Goal: Task Accomplishment & Management: Complete application form

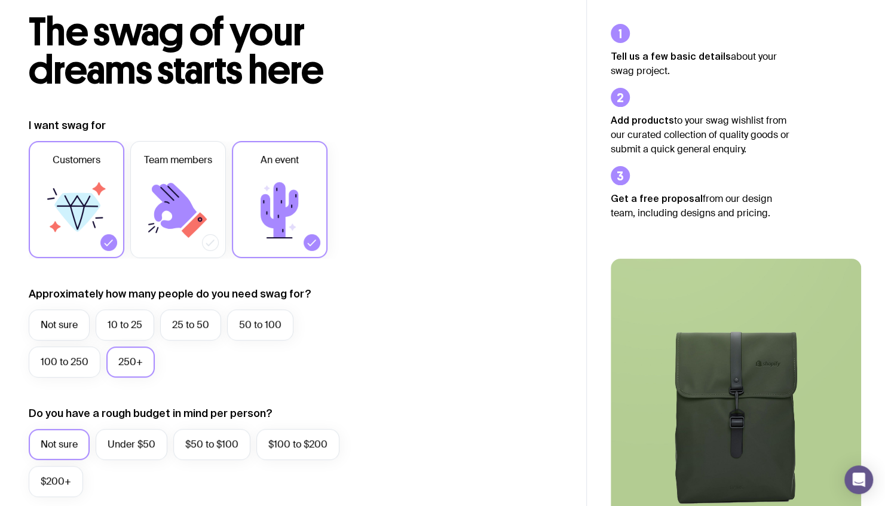
scroll to position [63, 0]
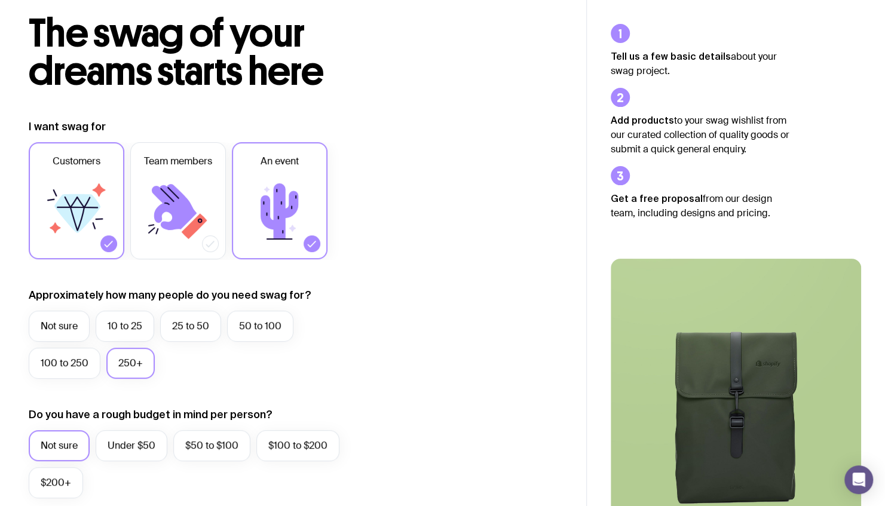
click at [110, 243] on icon at bounding box center [109, 244] width 12 height 12
click at [0, 0] on input "Customers" at bounding box center [0, 0] width 0 height 0
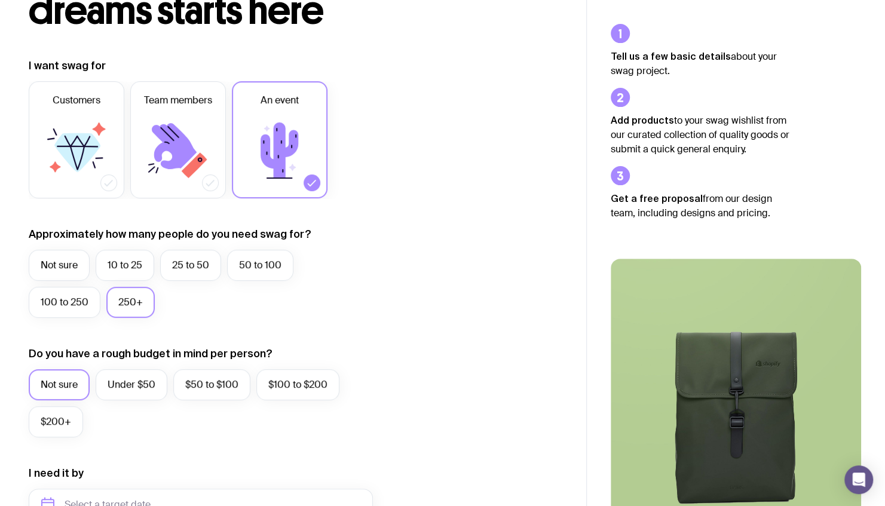
scroll to position [128, 0]
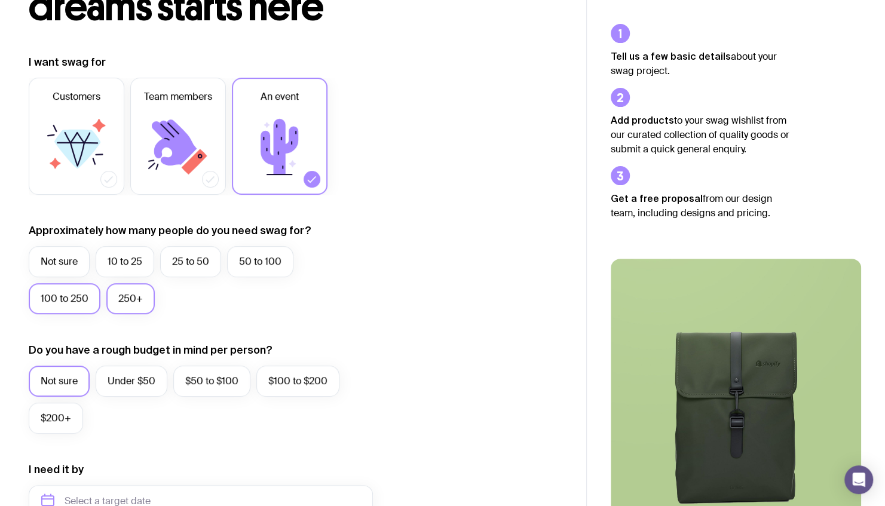
click at [68, 294] on label "100 to 250" at bounding box center [65, 298] width 72 height 31
click at [0, 0] on input "100 to 250" at bounding box center [0, 0] width 0 height 0
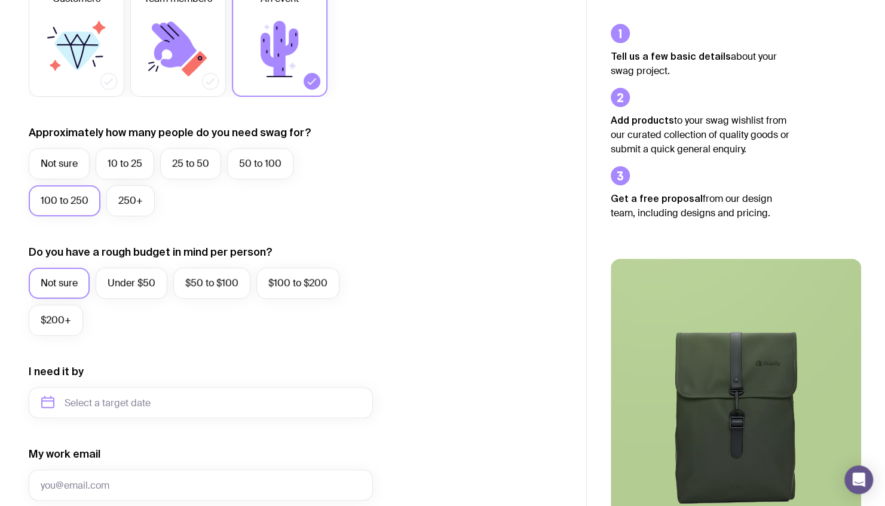
scroll to position [243, 0]
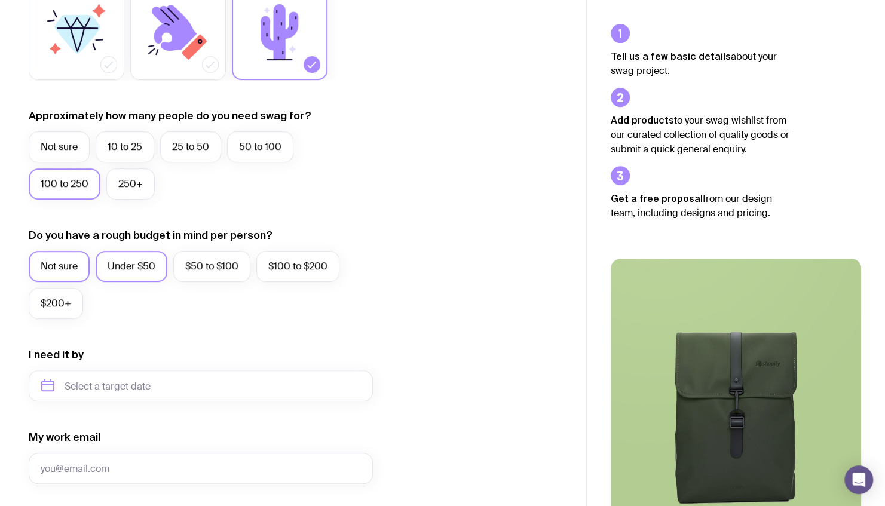
click at [130, 271] on label "Under $50" at bounding box center [132, 266] width 72 height 31
click at [0, 0] on input "Under $50" at bounding box center [0, 0] width 0 height 0
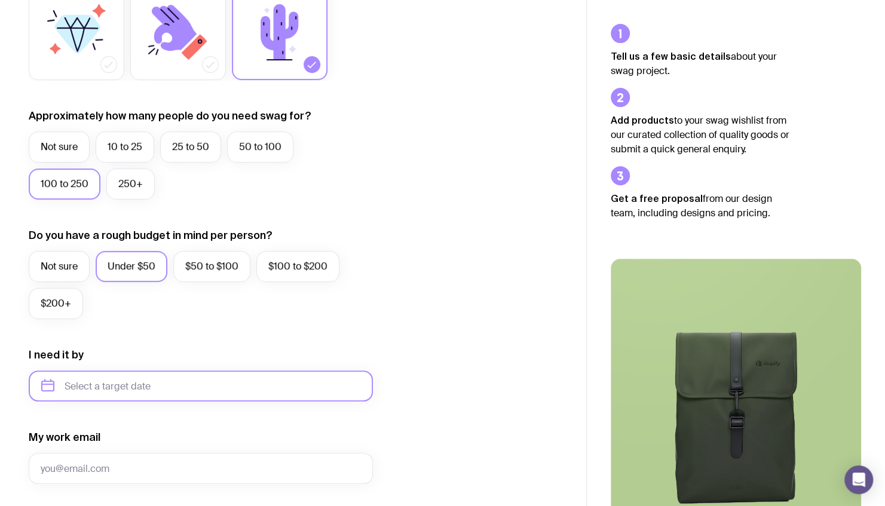
click at [139, 384] on input "text" at bounding box center [201, 385] width 344 height 31
click at [190, 379] on input "text" at bounding box center [201, 385] width 344 height 31
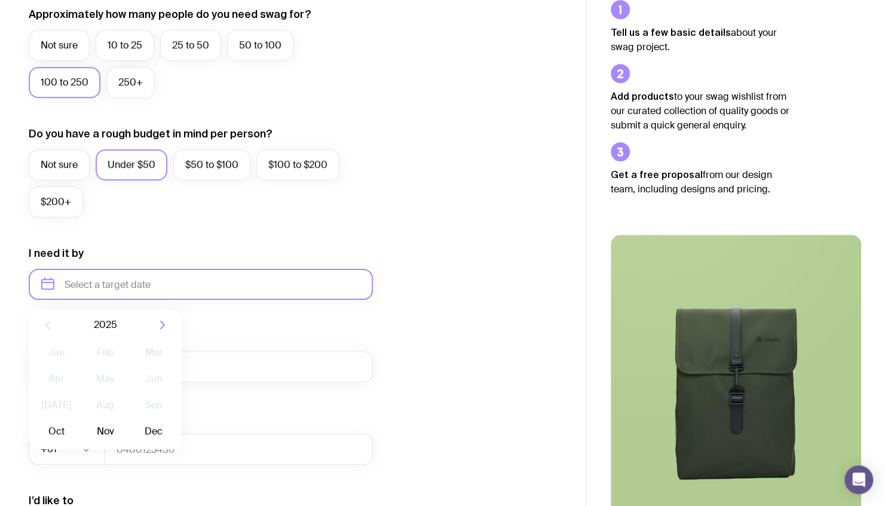
scroll to position [362, 0]
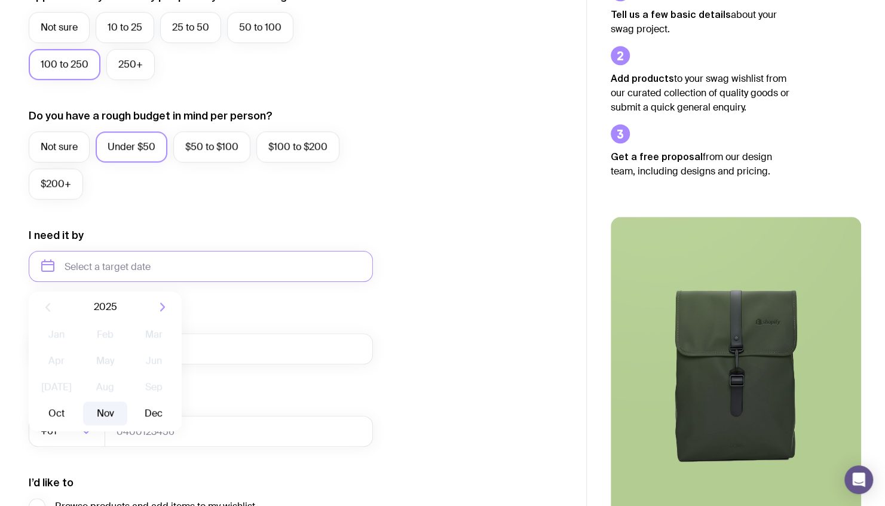
click at [103, 410] on button "Nov" at bounding box center [105, 414] width 44 height 24
type input "[DATE]"
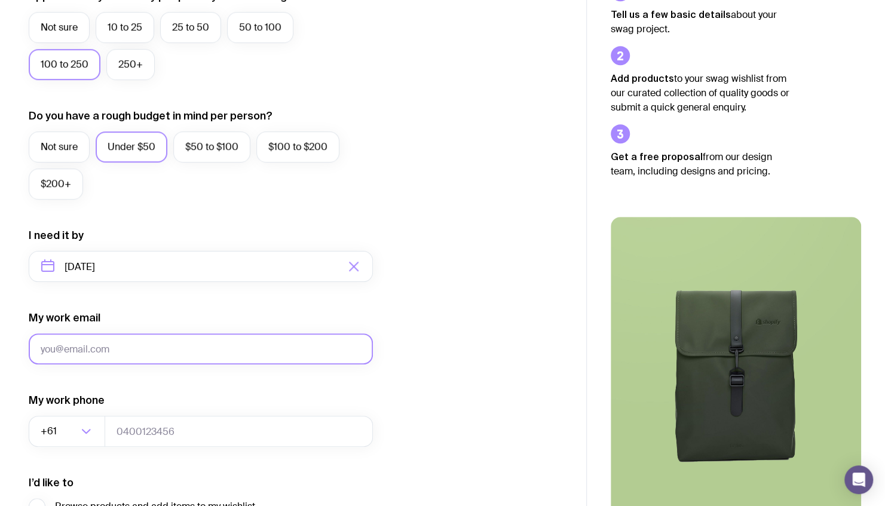
click at [108, 351] on input "My work email" at bounding box center [201, 348] width 344 height 31
click at [110, 348] on input "My work email" at bounding box center [201, 348] width 344 height 31
type input "[PERSON_NAME][EMAIL_ADDRESS][PERSON_NAME][DOMAIN_NAME]"
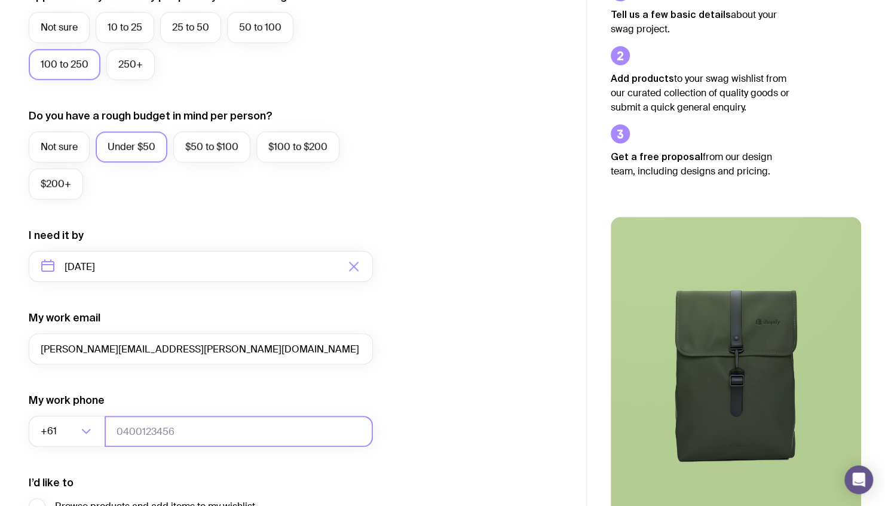
click at [172, 422] on input "tel" at bounding box center [239, 431] width 268 height 31
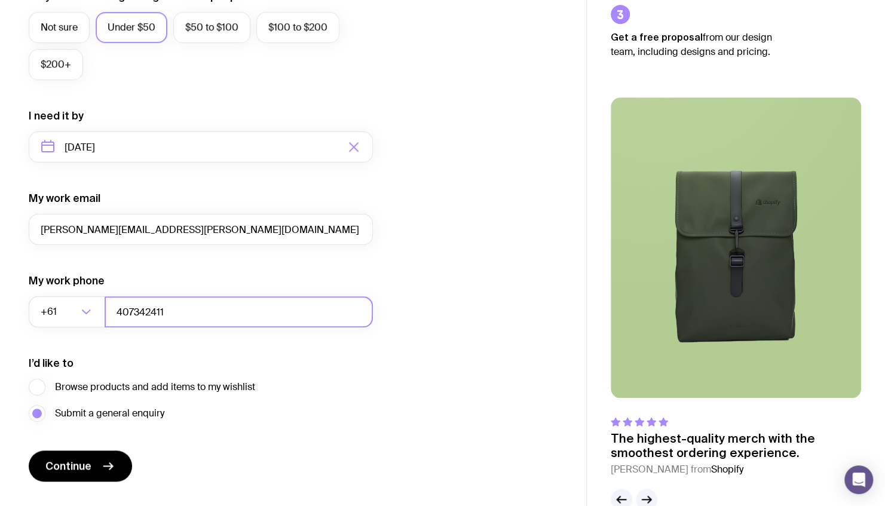
scroll to position [509, 0]
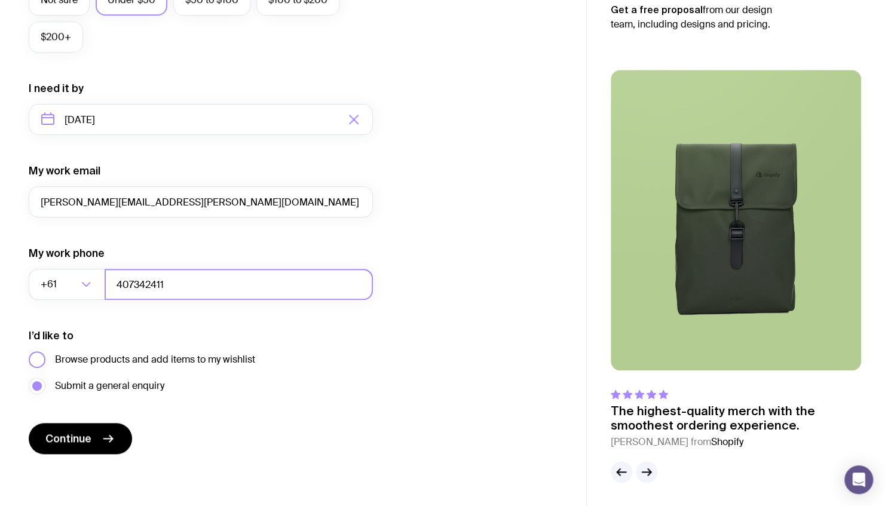
type input "407342411"
click at [127, 360] on span "Browse products and add items to my wishlist" at bounding box center [155, 360] width 200 height 14
click at [0, 0] on input "Browse products and add items to my wishlist" at bounding box center [0, 0] width 0 height 0
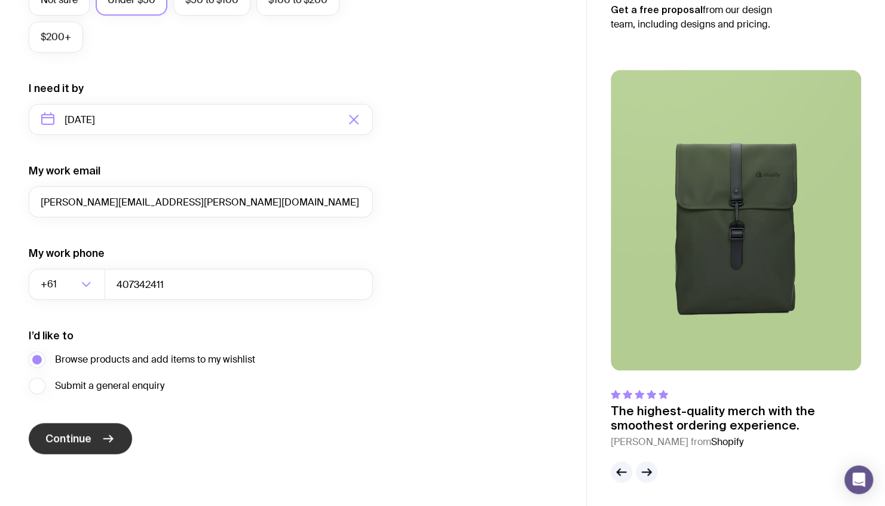
click at [105, 433] on icon "submit" at bounding box center [108, 438] width 14 height 14
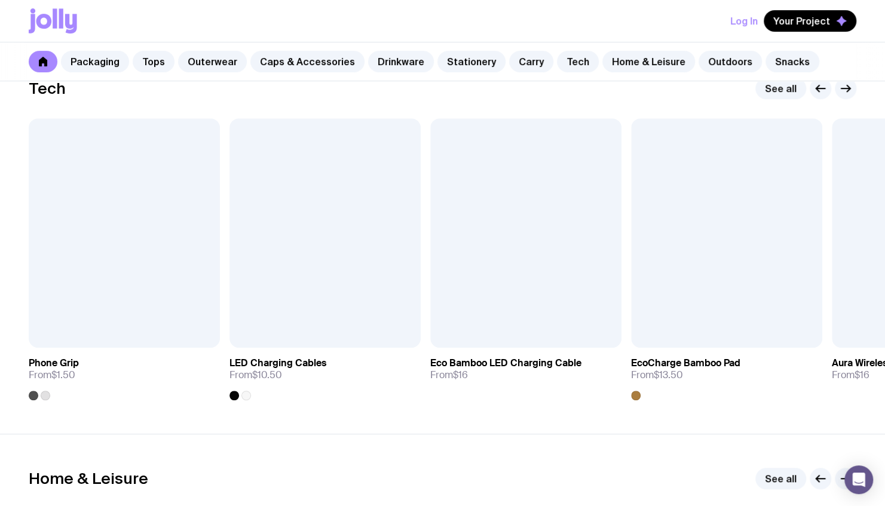
scroll to position [2932, 0]
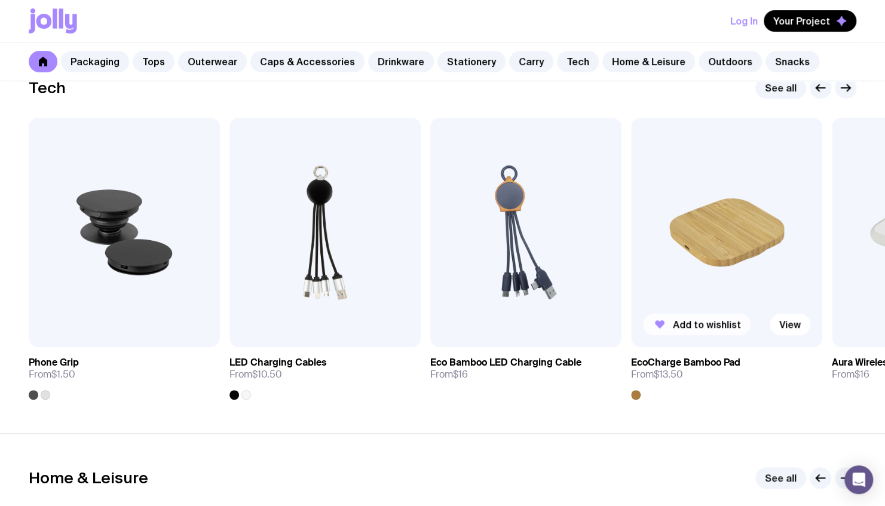
click at [707, 321] on span "Add to wishlist" at bounding box center [707, 324] width 68 height 12
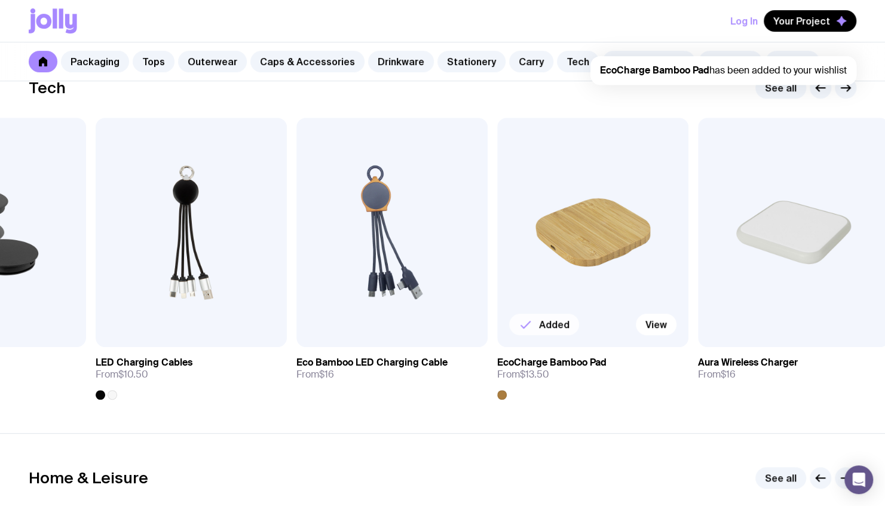
scroll to position [0, 0]
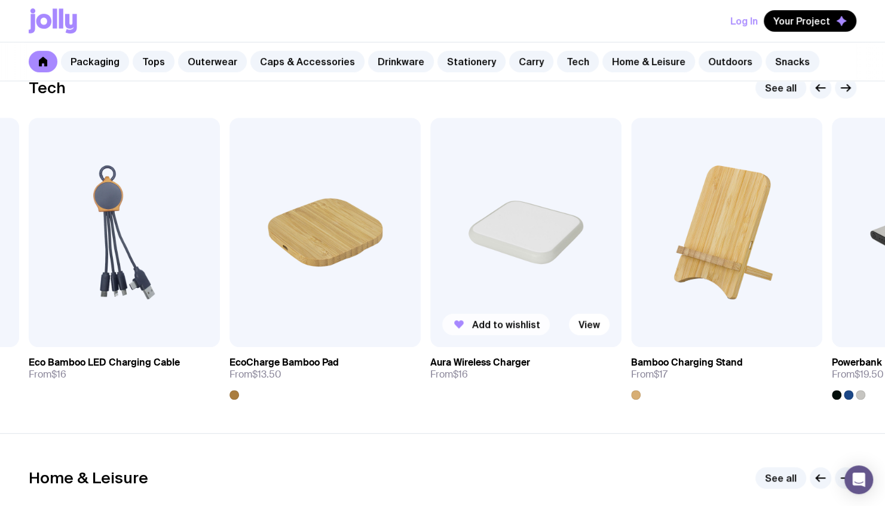
click at [498, 320] on span "Add to wishlist" at bounding box center [506, 324] width 68 height 12
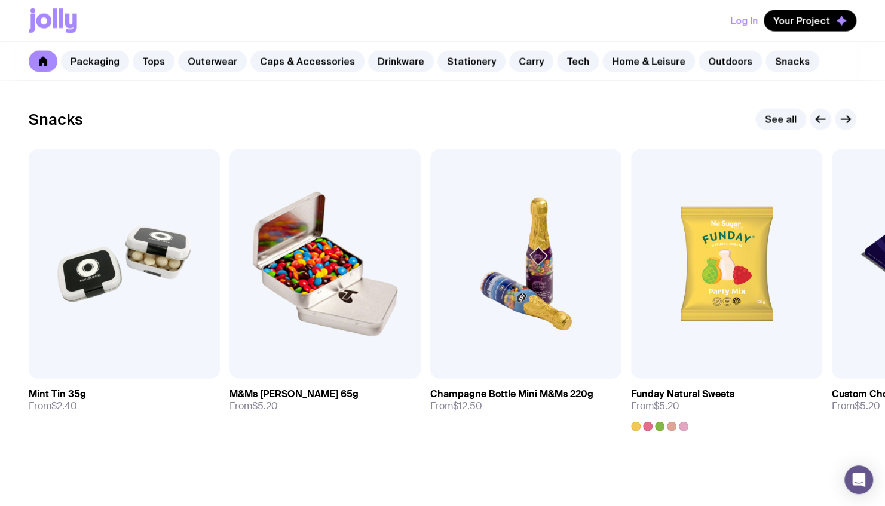
scroll to position [4158, 0]
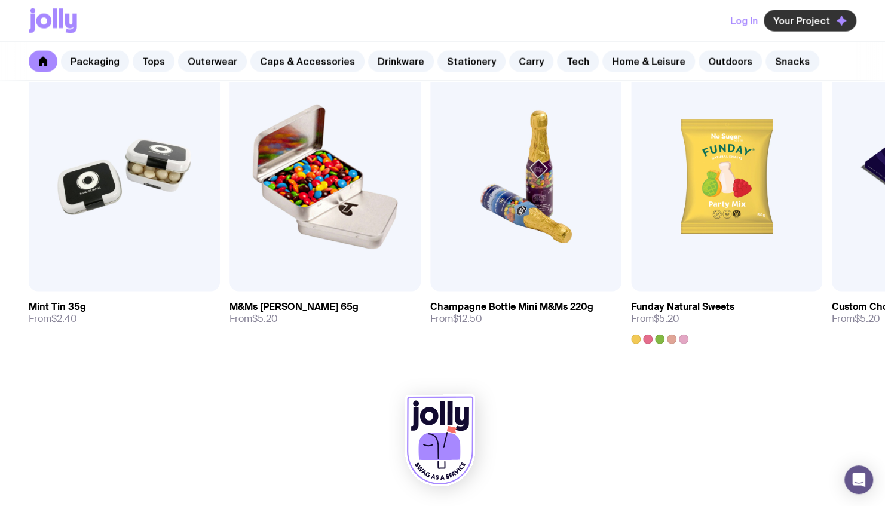
click at [785, 27] on button "Your Project" at bounding box center [810, 21] width 93 height 22
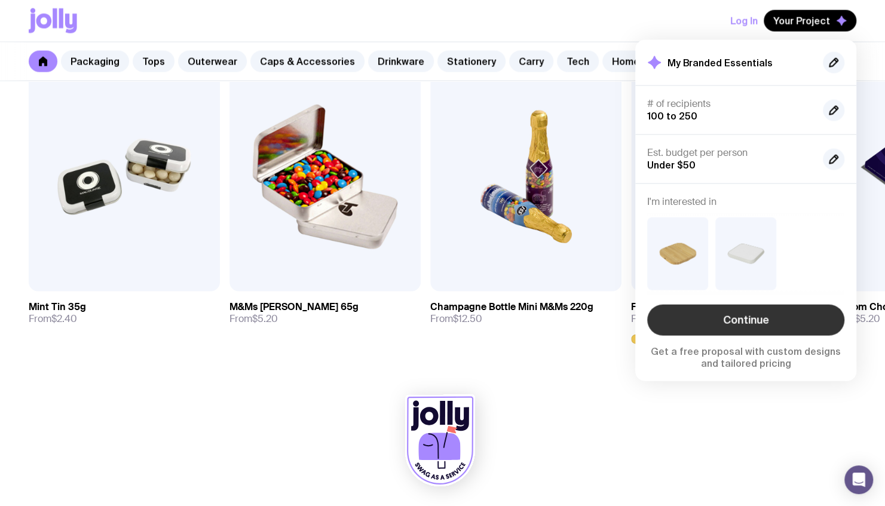
click at [766, 311] on link "Continue" at bounding box center [745, 320] width 197 height 31
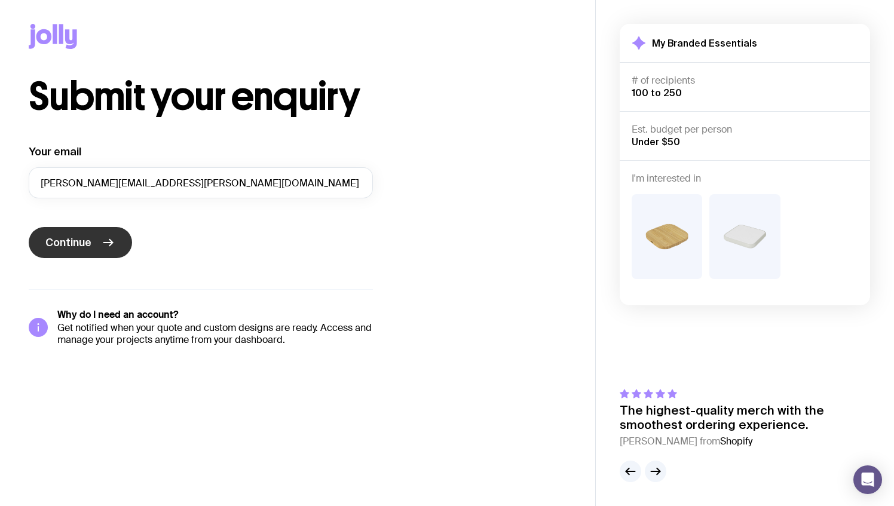
click at [81, 245] on span "Continue" at bounding box center [68, 242] width 46 height 14
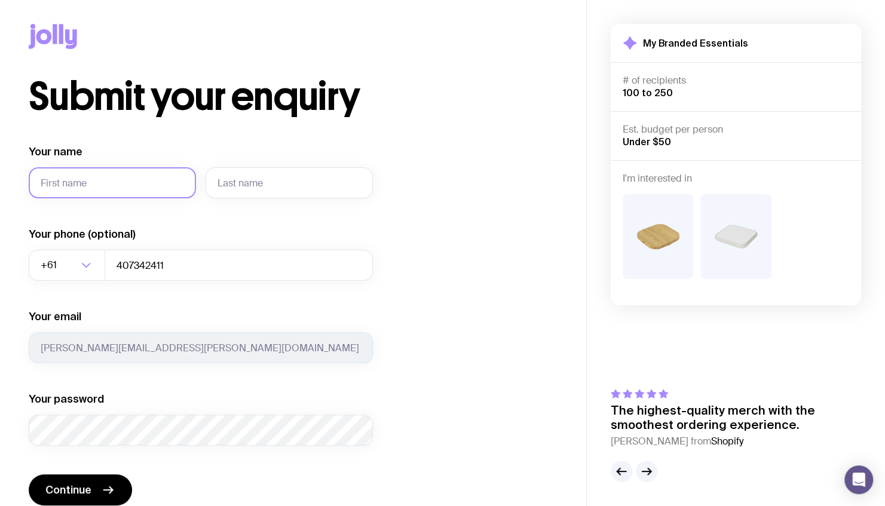
click at [74, 184] on input "Your name" at bounding box center [112, 182] width 167 height 31
type input "[PERSON_NAME]"
click at [84, 412] on div "Your password" at bounding box center [201, 419] width 344 height 54
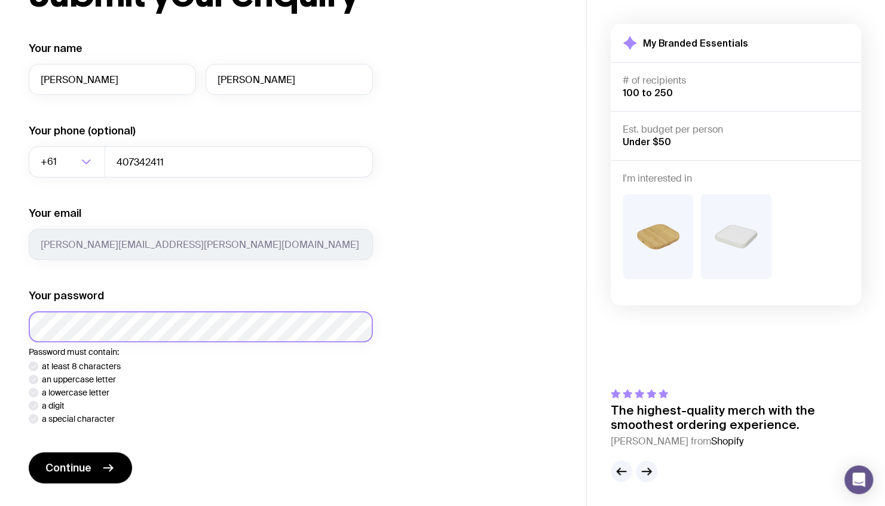
scroll to position [111, 0]
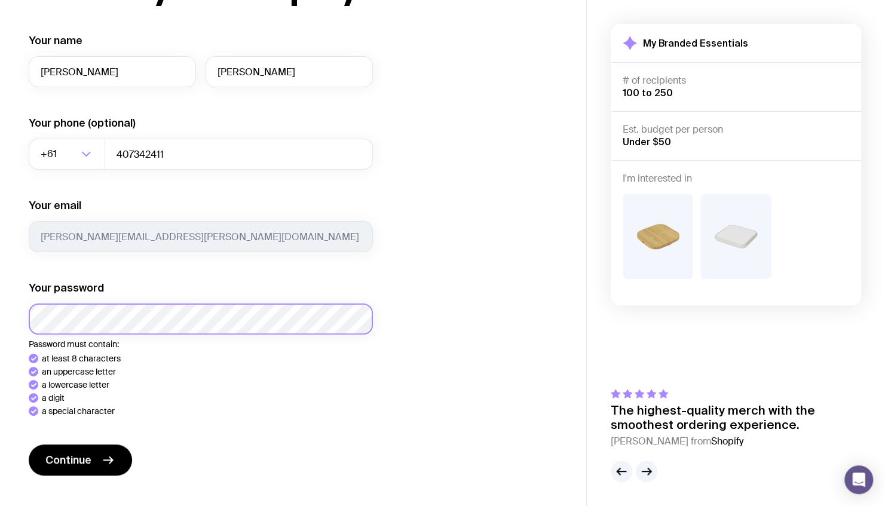
click at [29, 445] on button "Continue" at bounding box center [80, 460] width 103 height 31
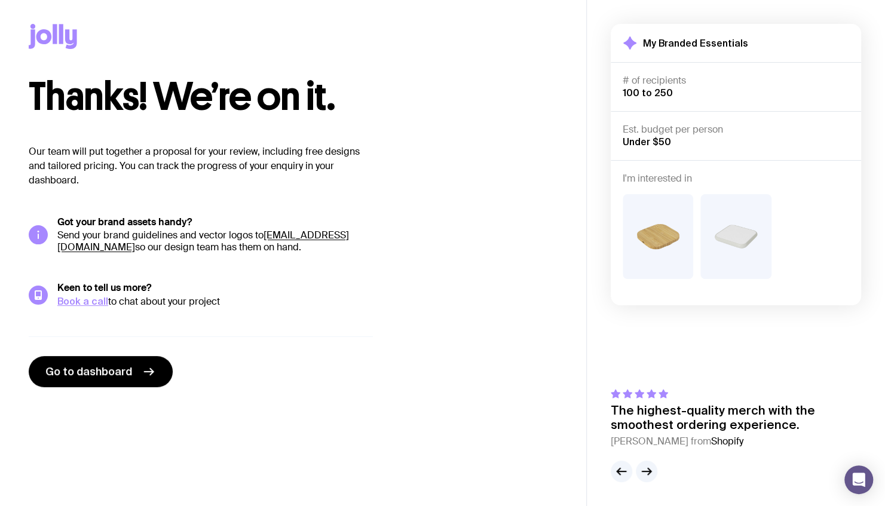
scroll to position [0, 0]
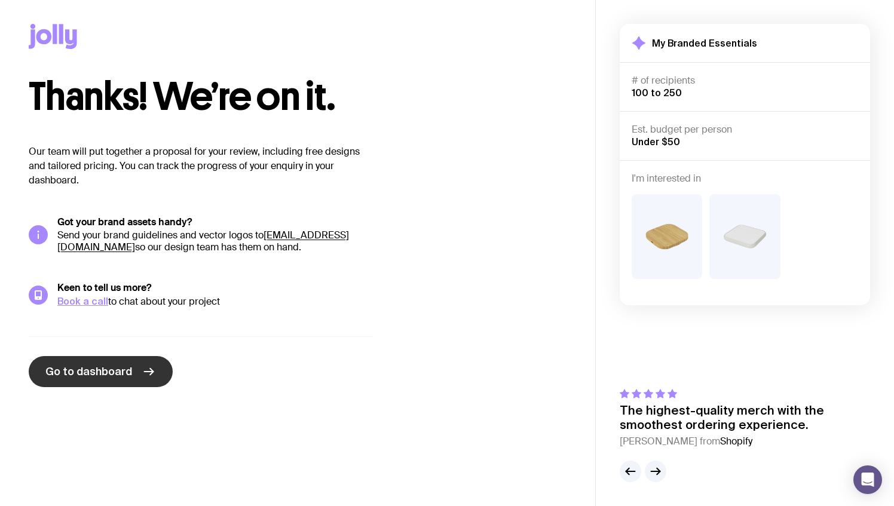
click at [102, 369] on span "Go to dashboard" at bounding box center [88, 371] width 87 height 14
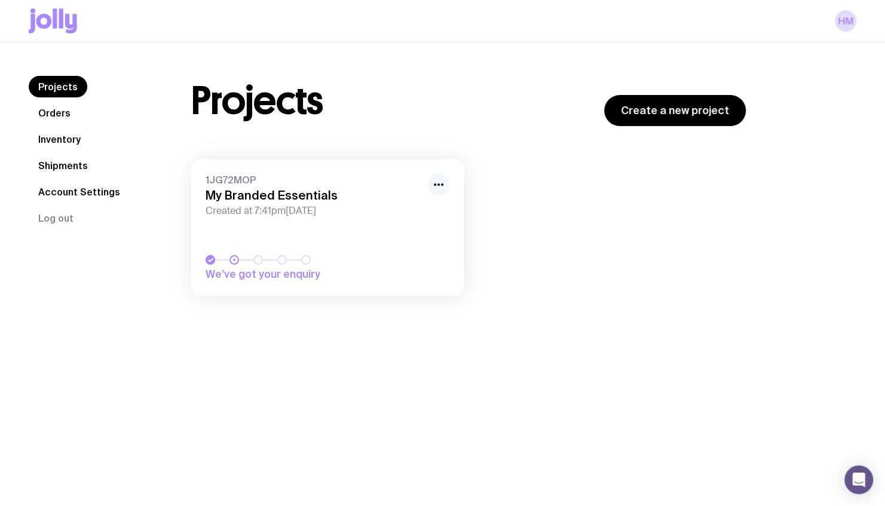
click at [430, 183] on button "button" at bounding box center [439, 185] width 22 height 22
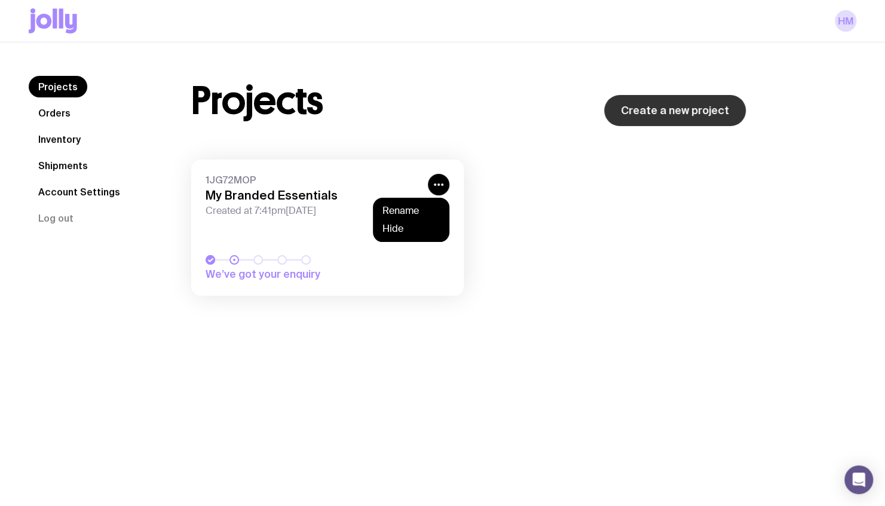
click at [679, 101] on link "Create a new project" at bounding box center [675, 110] width 142 height 31
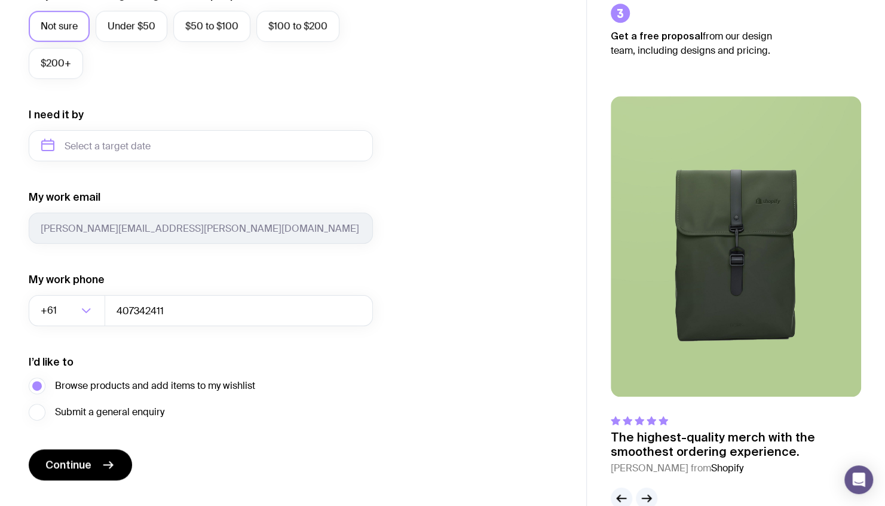
scroll to position [509, 0]
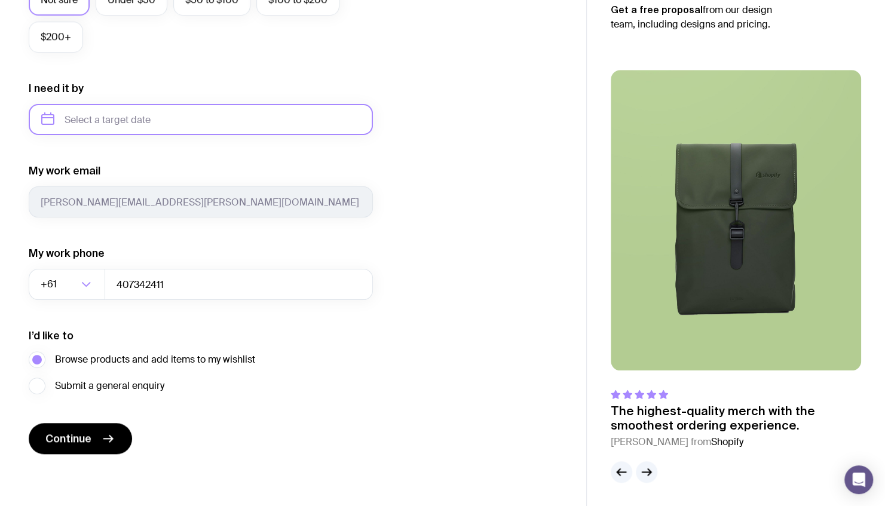
click at [213, 130] on input "text" at bounding box center [201, 119] width 344 height 31
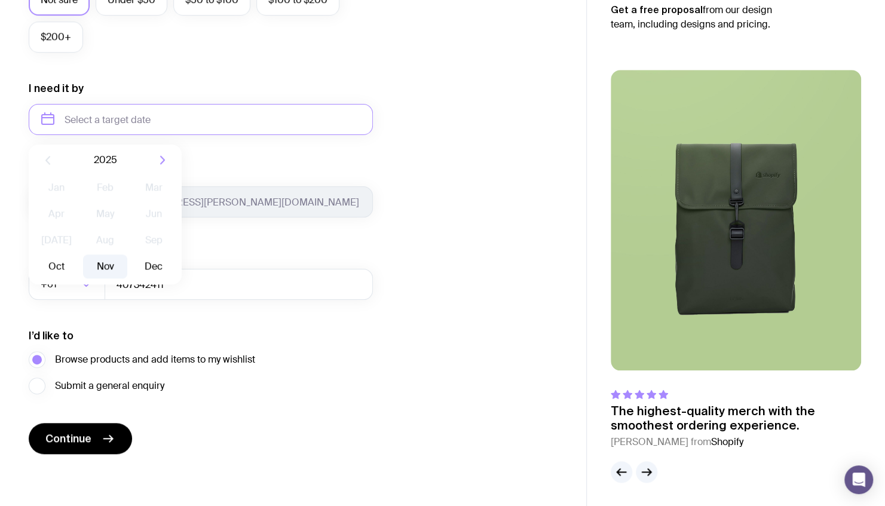
click at [108, 269] on button "Nov" at bounding box center [105, 267] width 44 height 24
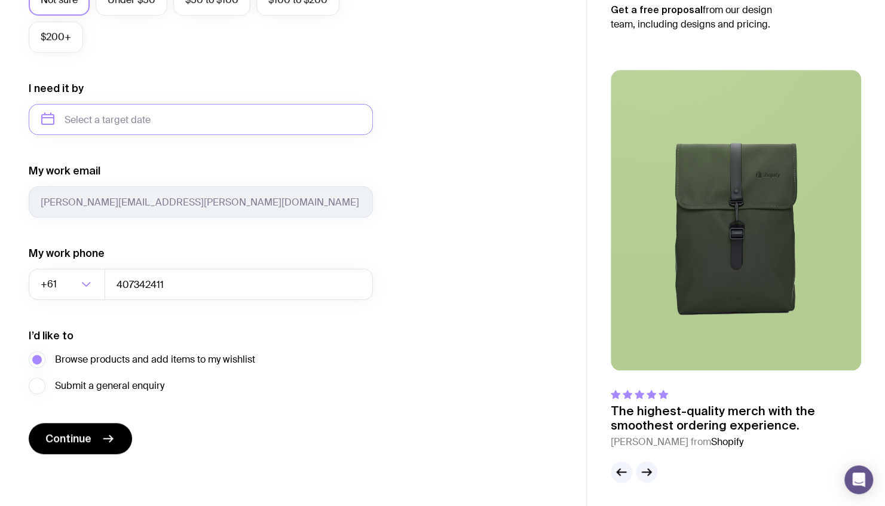
type input "[DATE]"
click at [62, 390] on span "Submit a general enquiry" at bounding box center [109, 386] width 109 height 14
click at [0, 0] on input "Submit a general enquiry" at bounding box center [0, 0] width 0 height 0
click at [66, 437] on span "Continue" at bounding box center [68, 438] width 46 height 14
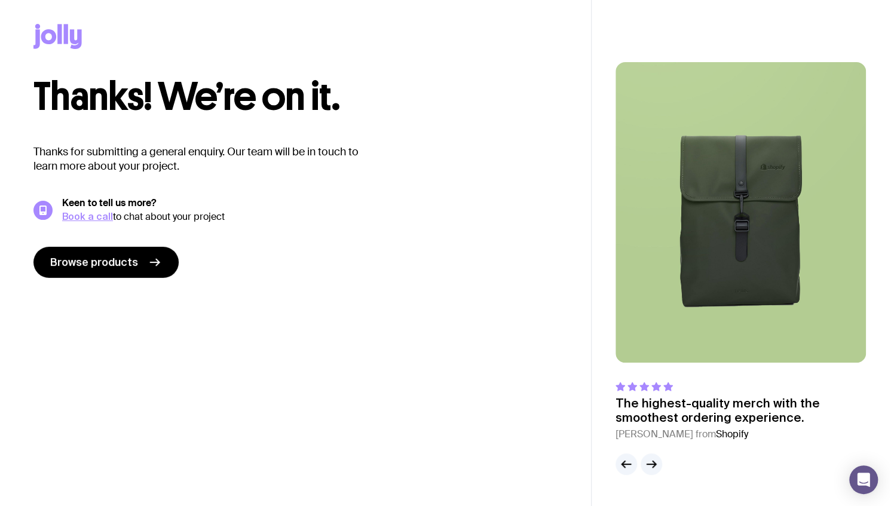
scroll to position [0, 0]
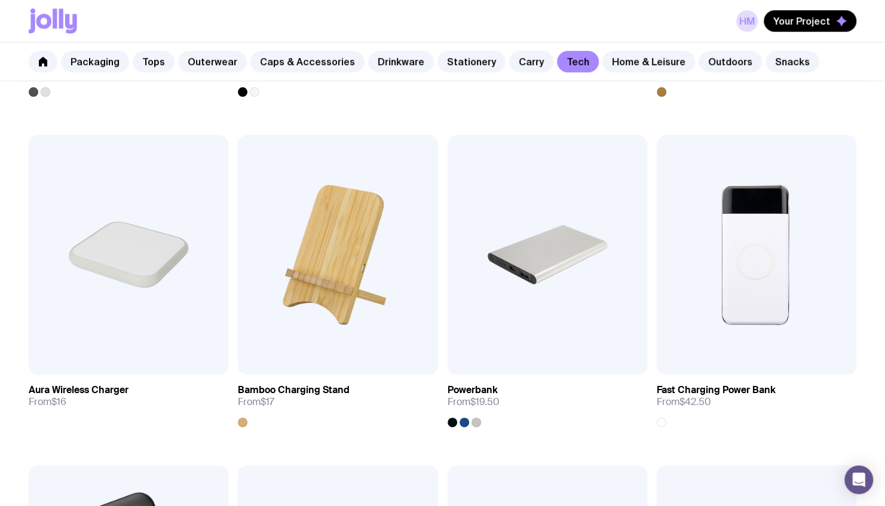
scroll to position [565, 0]
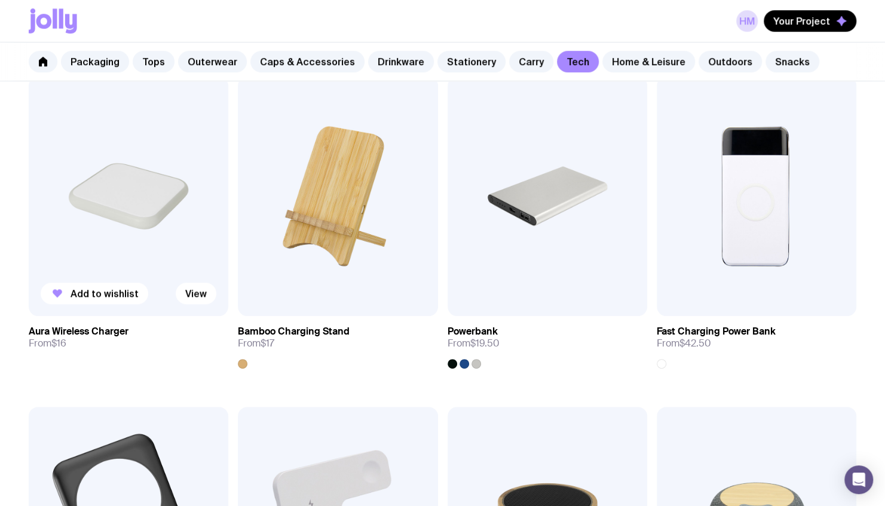
click at [89, 209] on img at bounding box center [129, 196] width 200 height 240
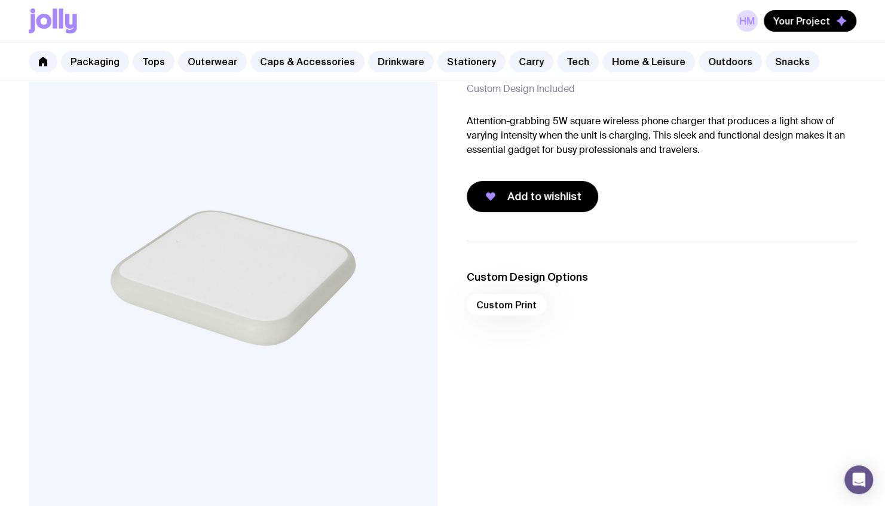
scroll to position [71, 0]
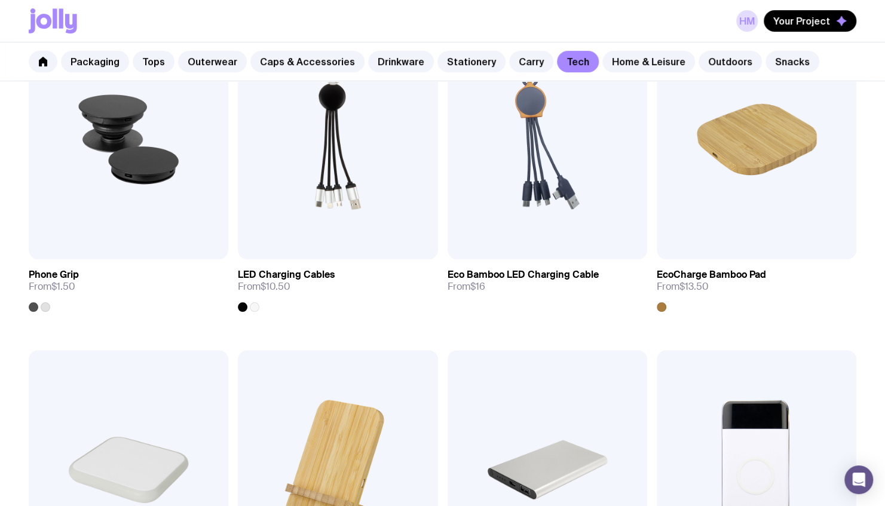
scroll to position [226, 0]
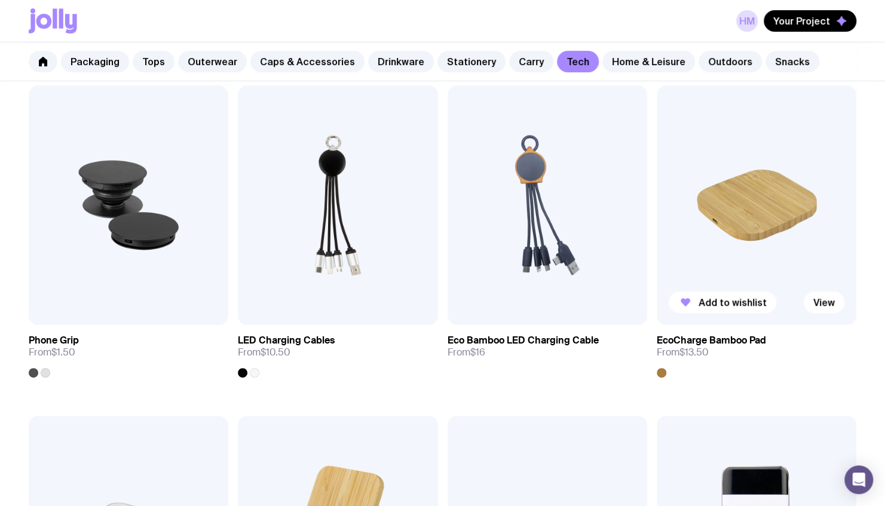
click at [731, 216] on img at bounding box center [757, 205] width 200 height 240
